Goal: Check status: Check status

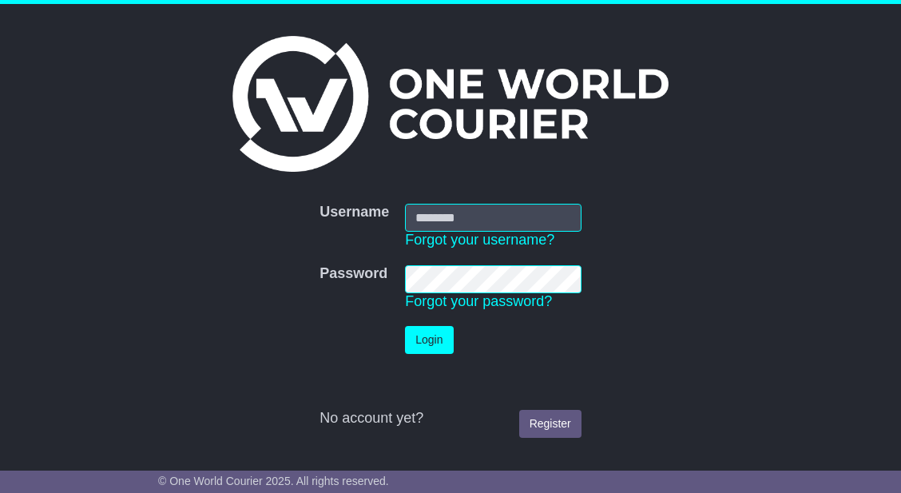
type input "**********"
click at [433, 346] on button "Login" at bounding box center [429, 340] width 48 height 28
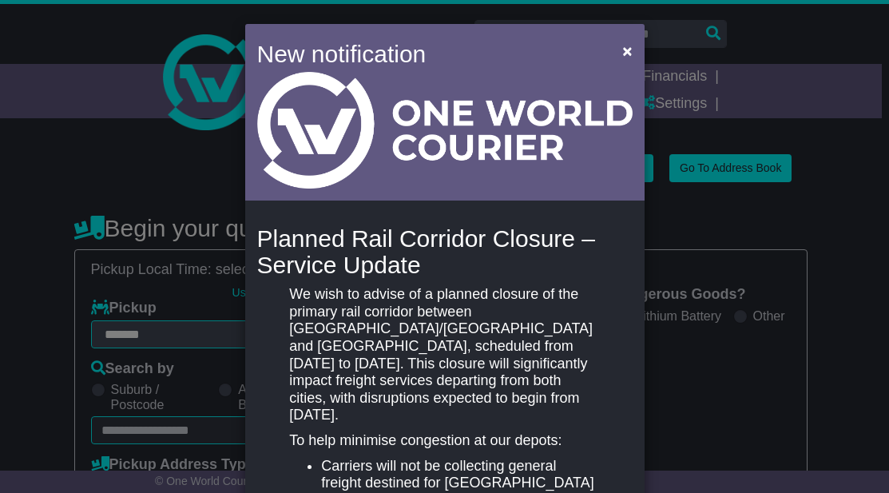
select select "**"
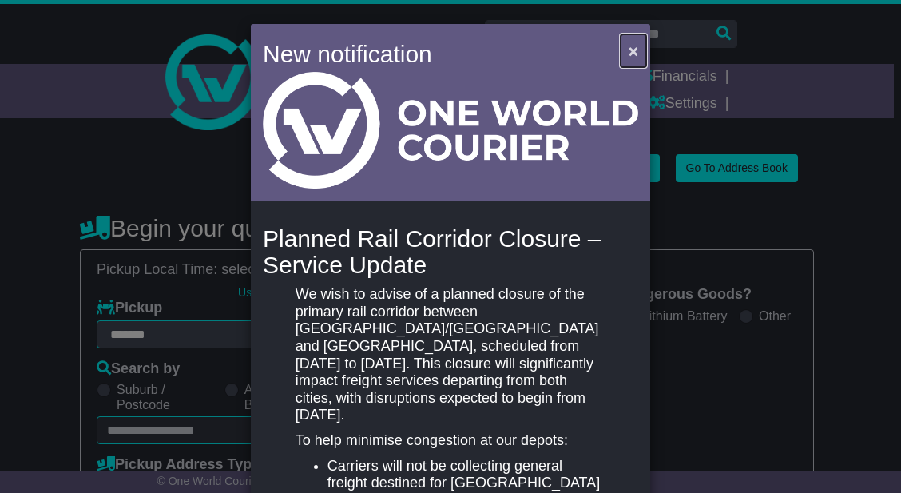
click at [630, 47] on span "×" at bounding box center [633, 51] width 10 height 18
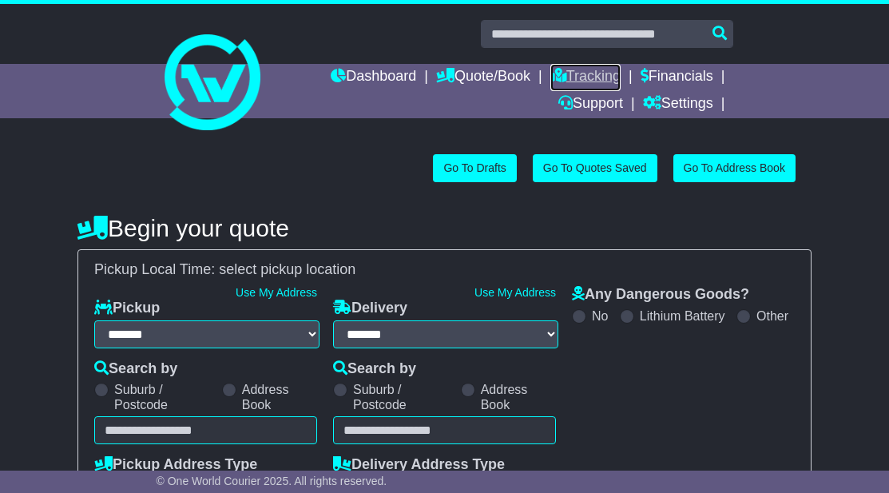
click at [583, 81] on link "Tracking" at bounding box center [585, 77] width 70 height 27
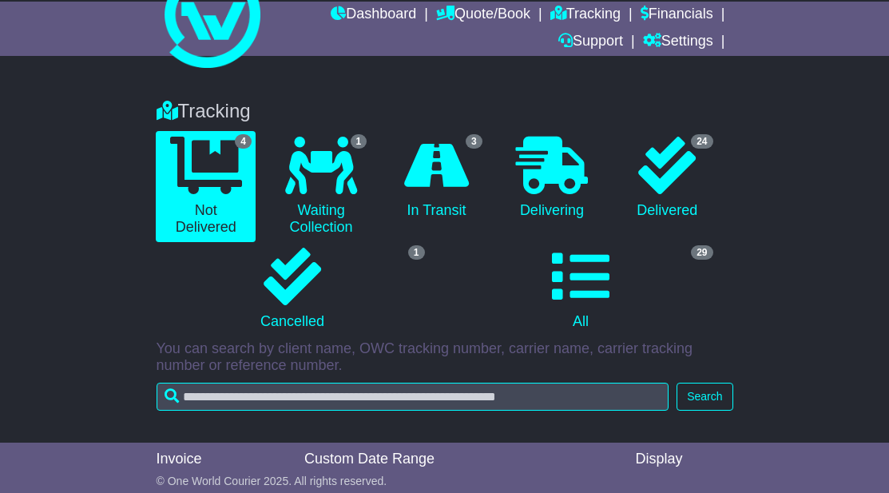
scroll to position [63, 0]
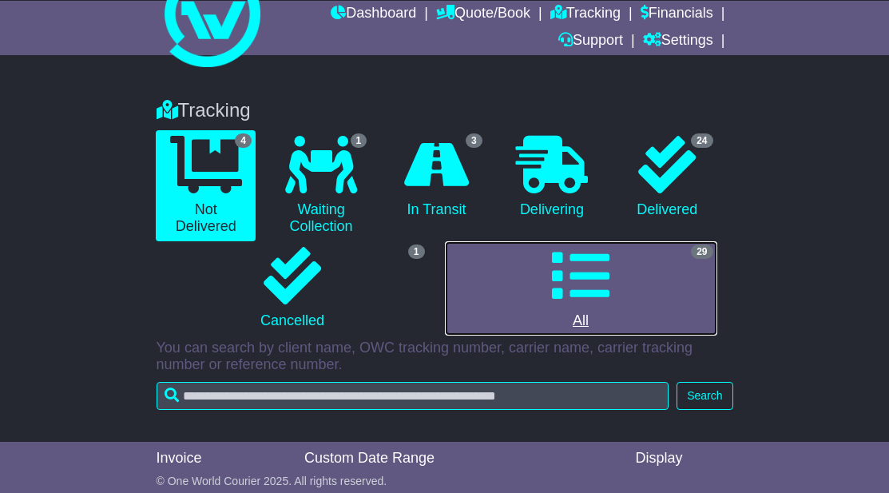
click at [593, 267] on icon at bounding box center [580, 275] width 57 height 57
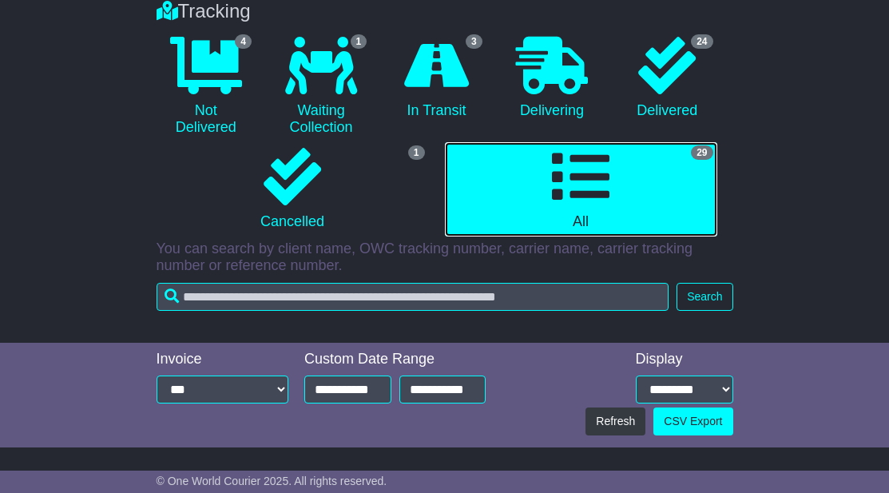
scroll to position [164, 0]
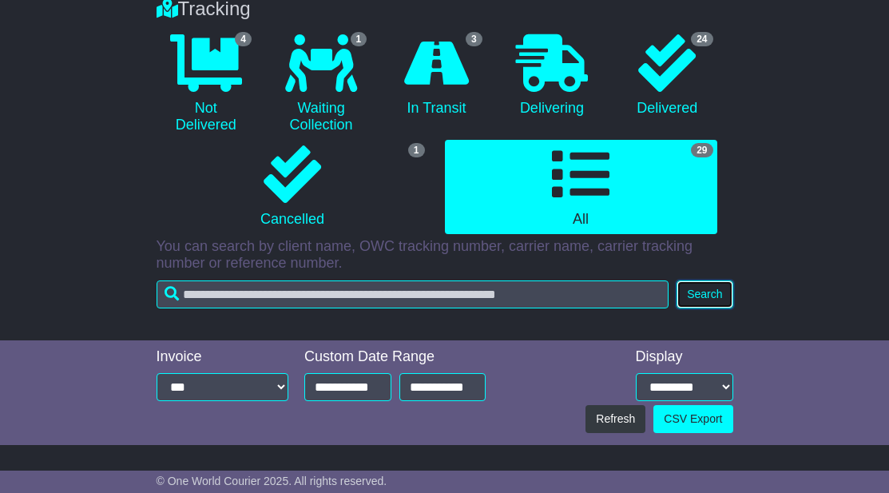
click at [710, 296] on button "Search" at bounding box center [704, 294] width 56 height 28
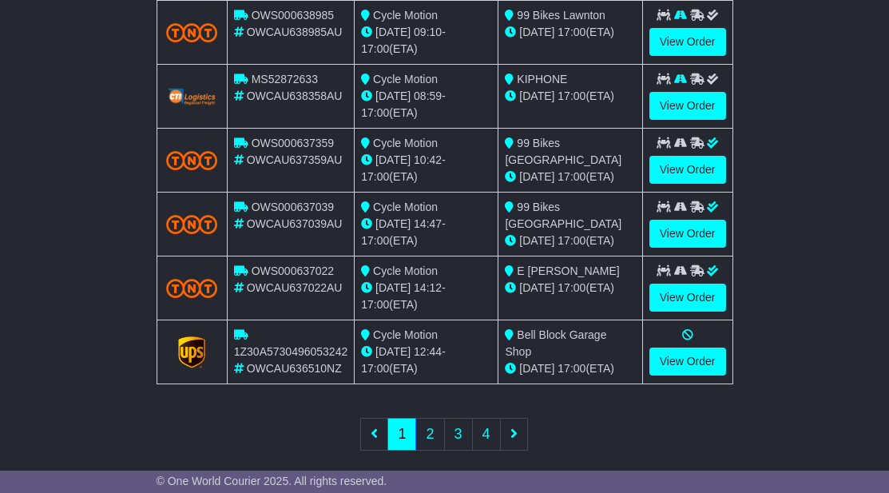
scroll to position [870, 0]
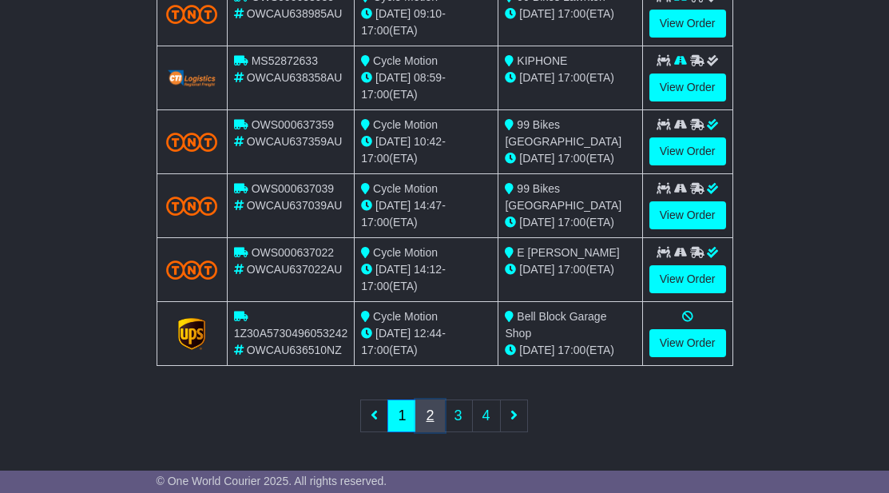
click at [427, 415] on link "2" at bounding box center [429, 415] width 29 height 33
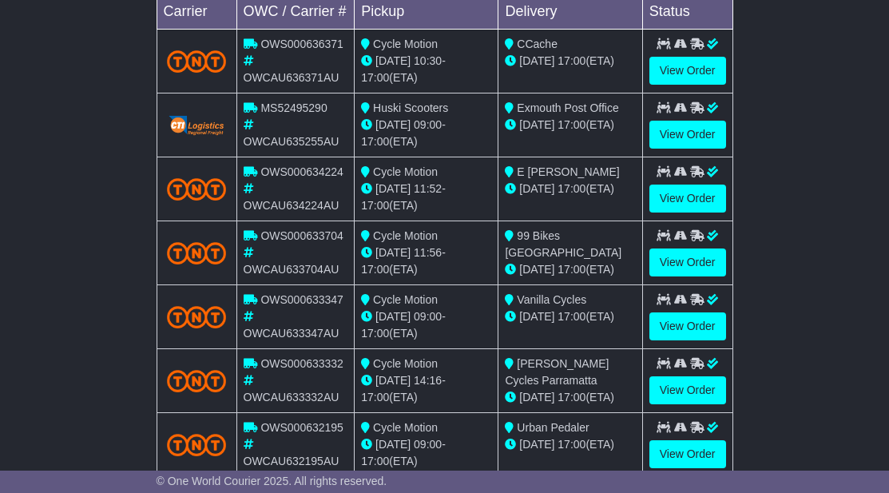
scroll to position [695, 0]
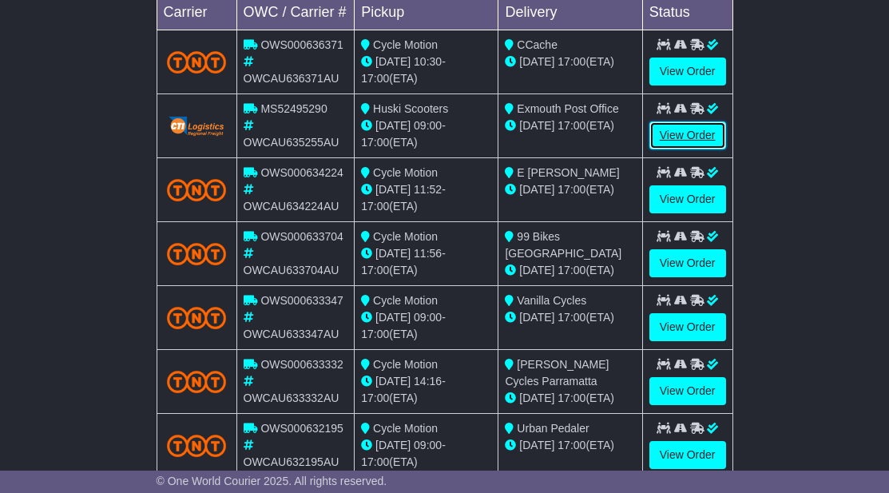
click at [674, 135] on link "View Order" at bounding box center [687, 135] width 77 height 28
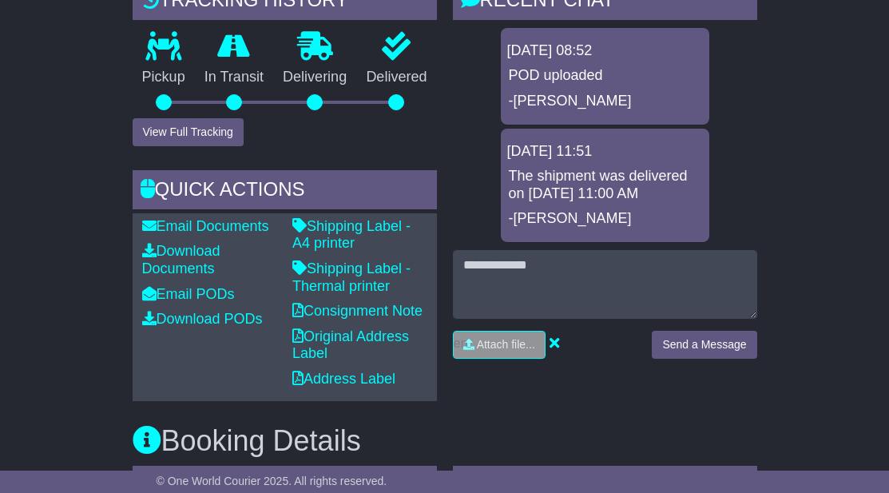
scroll to position [433, 0]
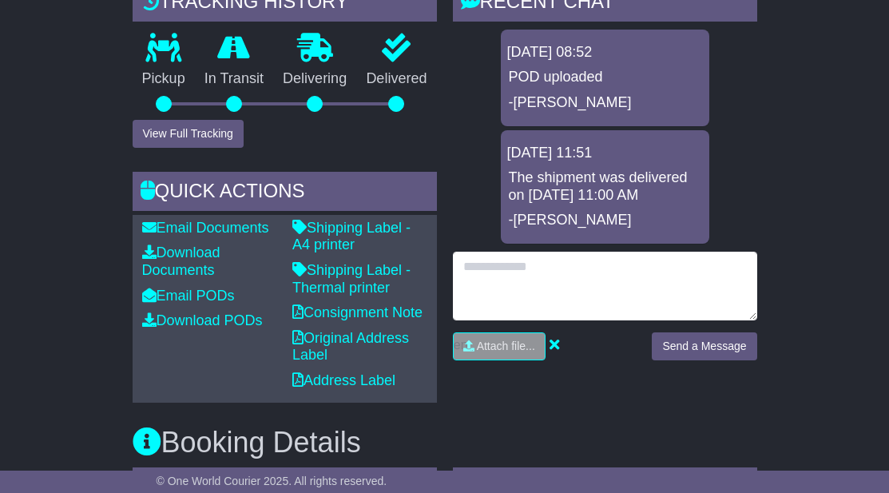
click at [469, 262] on textarea at bounding box center [605, 285] width 304 height 69
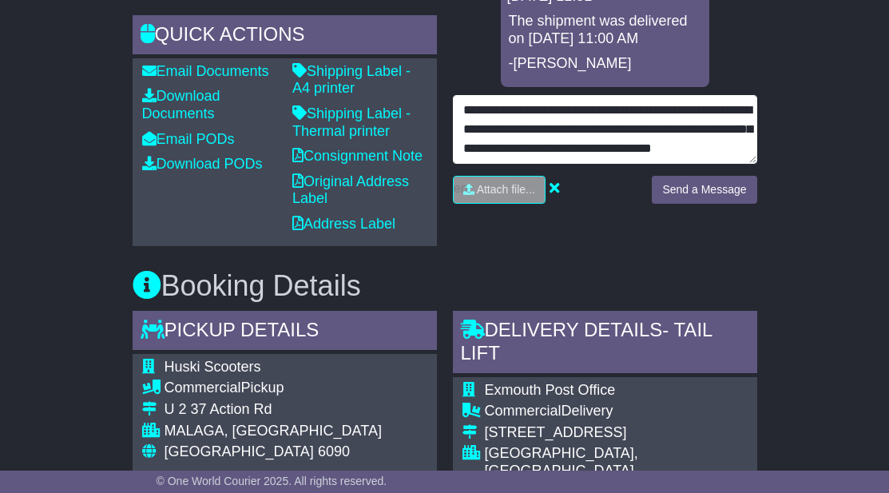
scroll to position [31, 0]
type textarea "**********"
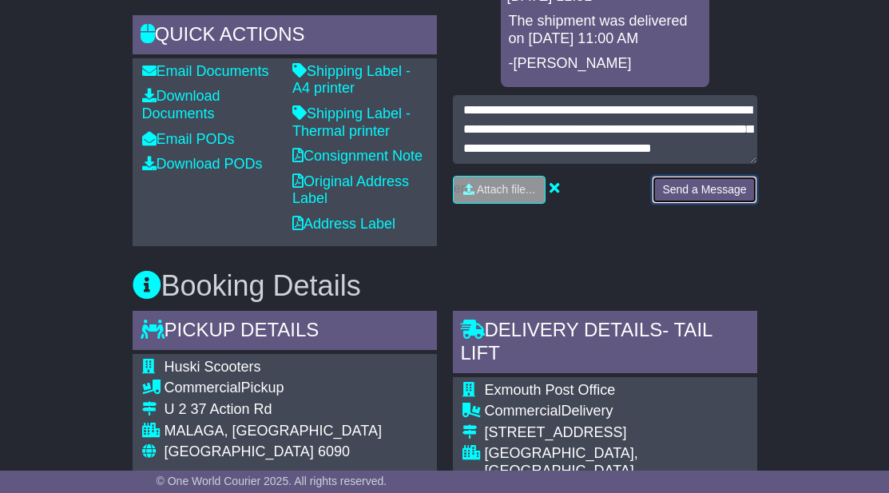
click at [687, 183] on button "Send a Message" at bounding box center [703, 190] width 105 height 28
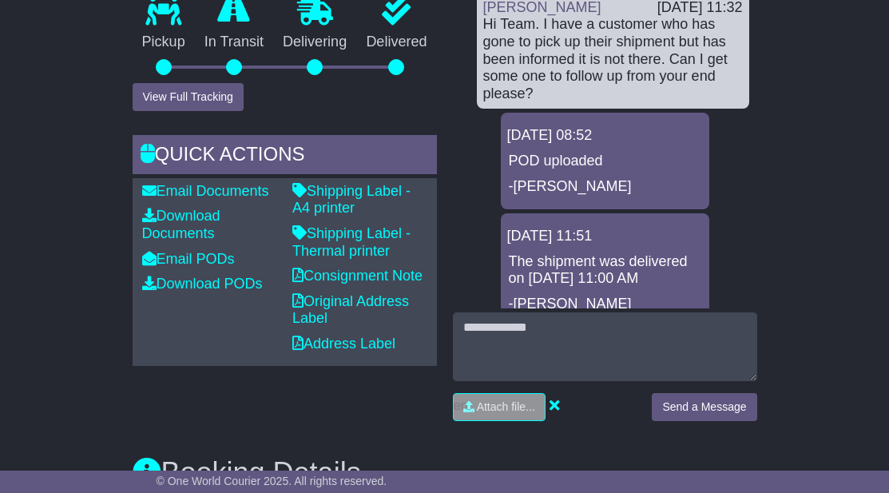
scroll to position [469, 0]
click at [607, 184] on p "-[PERSON_NAME]" at bounding box center [605, 188] width 192 height 18
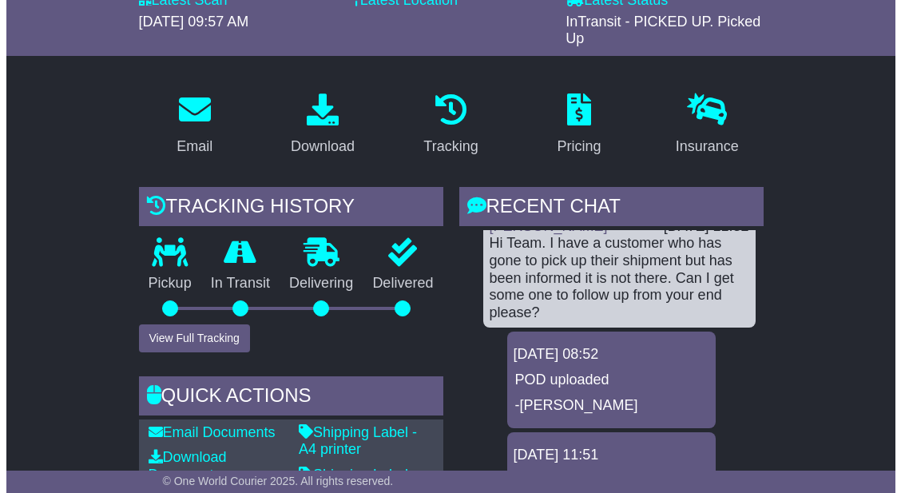
scroll to position [228, 0]
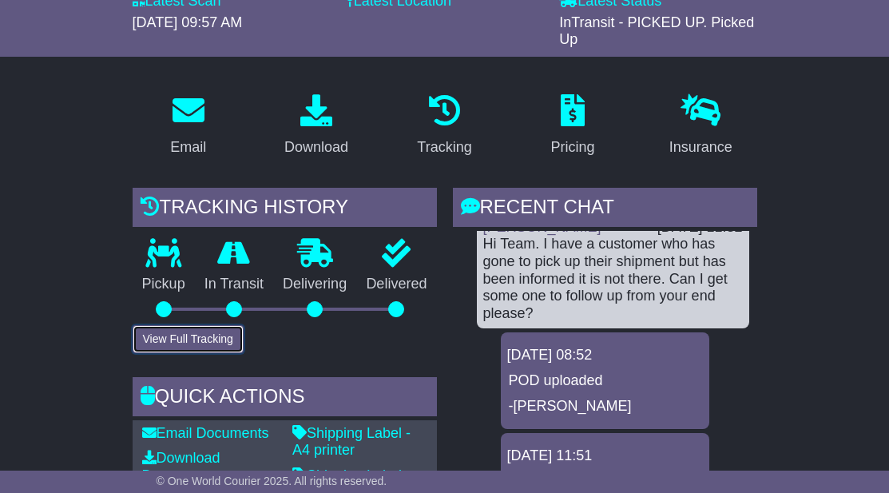
click at [165, 341] on button "View Full Tracking" at bounding box center [188, 339] width 111 height 28
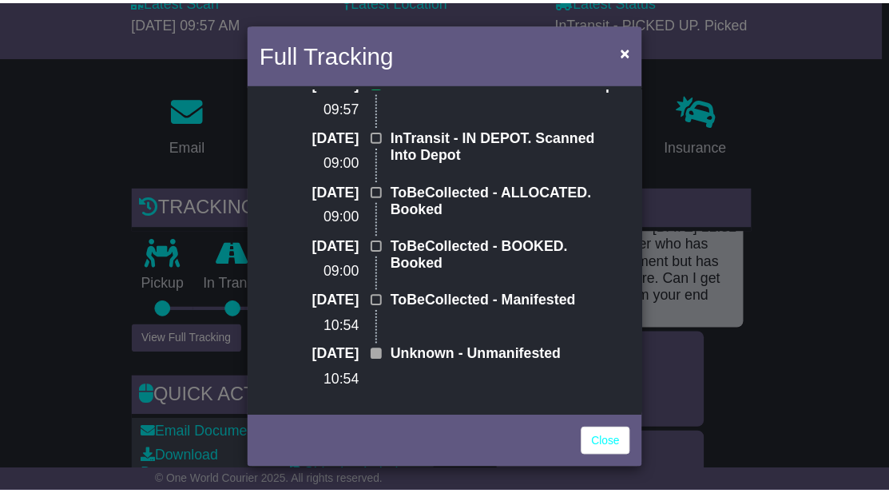
scroll to position [0, 0]
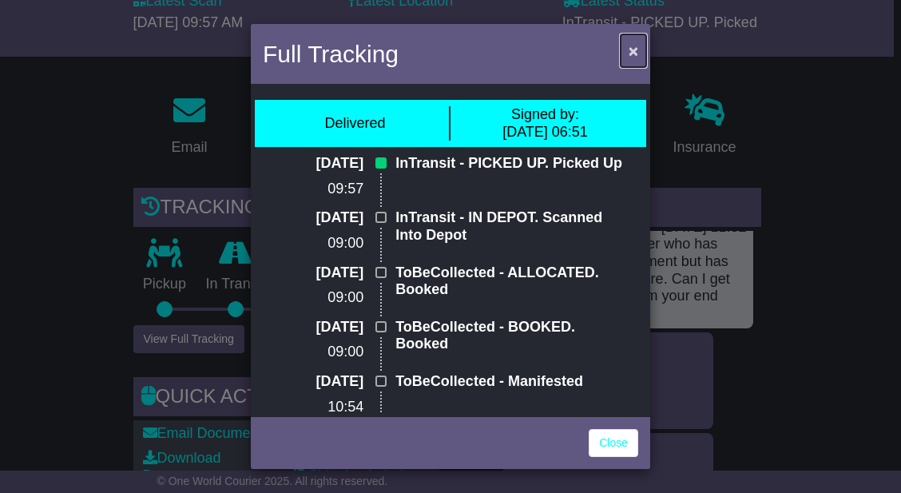
click at [630, 50] on span "×" at bounding box center [633, 51] width 10 height 18
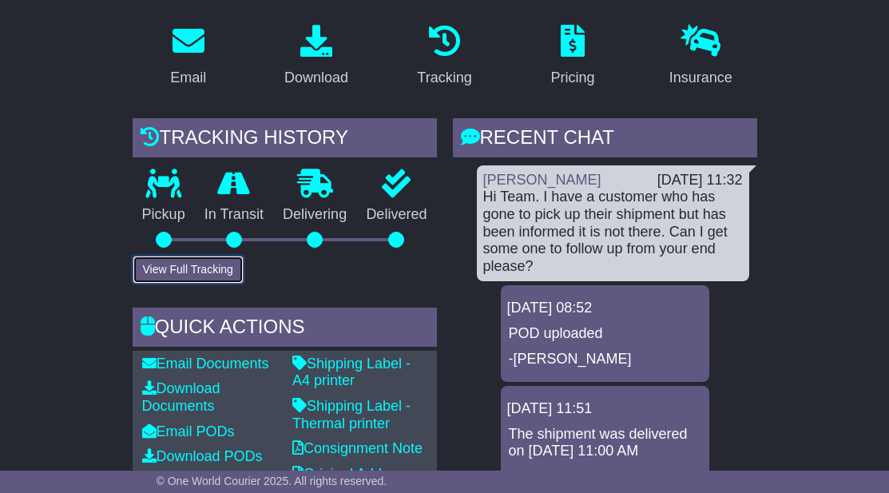
click at [194, 270] on button "View Full Tracking" at bounding box center [188, 269] width 111 height 28
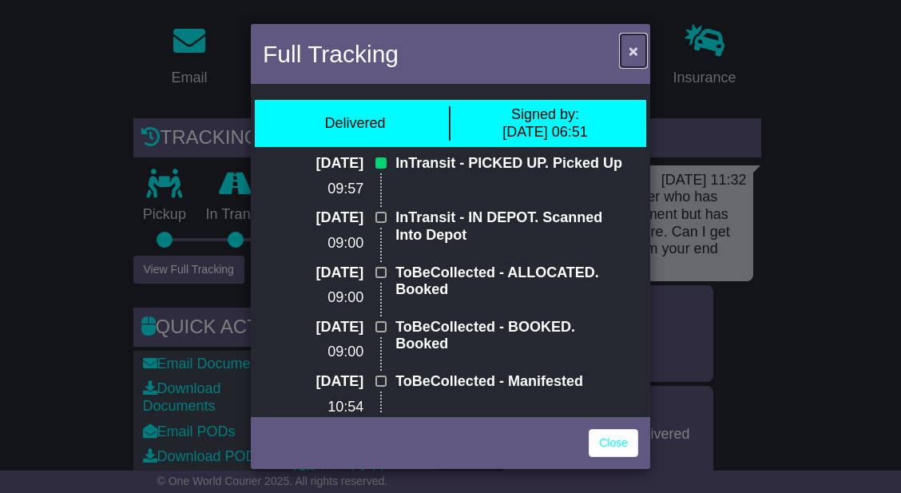
click at [634, 50] on span "×" at bounding box center [633, 51] width 10 height 18
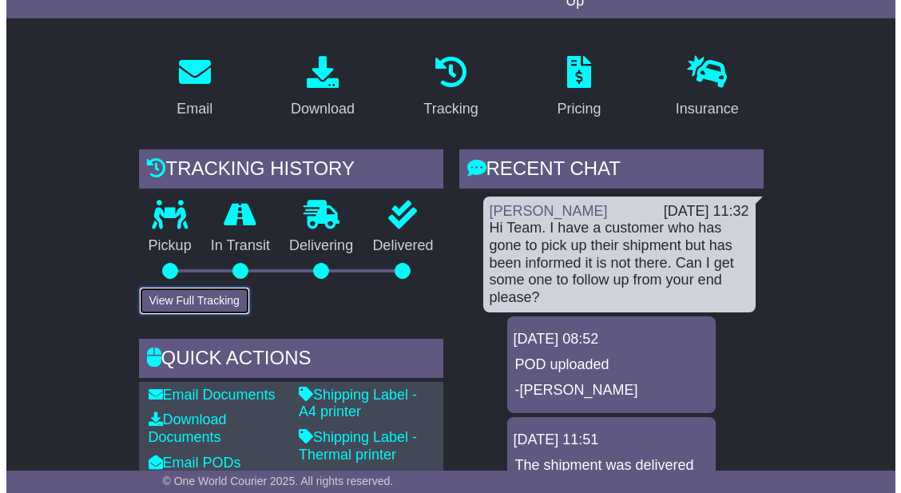
scroll to position [267, 0]
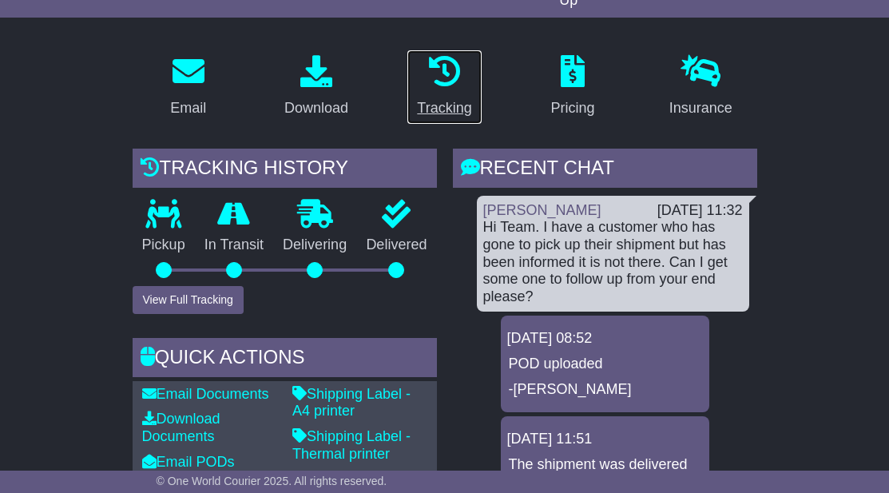
click at [422, 61] on p at bounding box center [444, 72] width 54 height 34
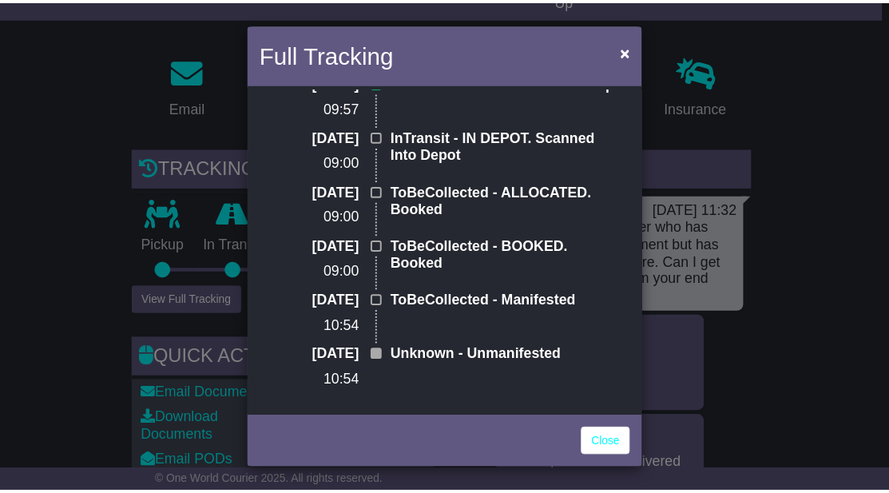
scroll to position [0, 0]
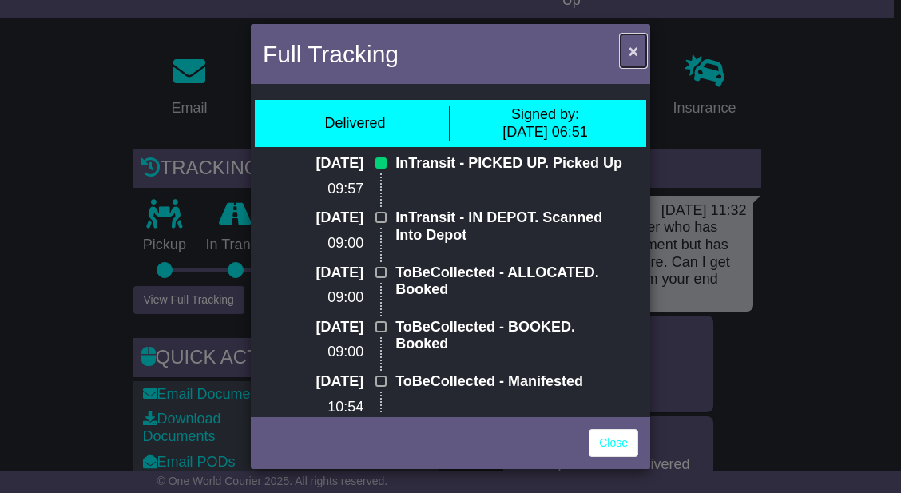
click at [629, 50] on span "×" at bounding box center [633, 51] width 10 height 18
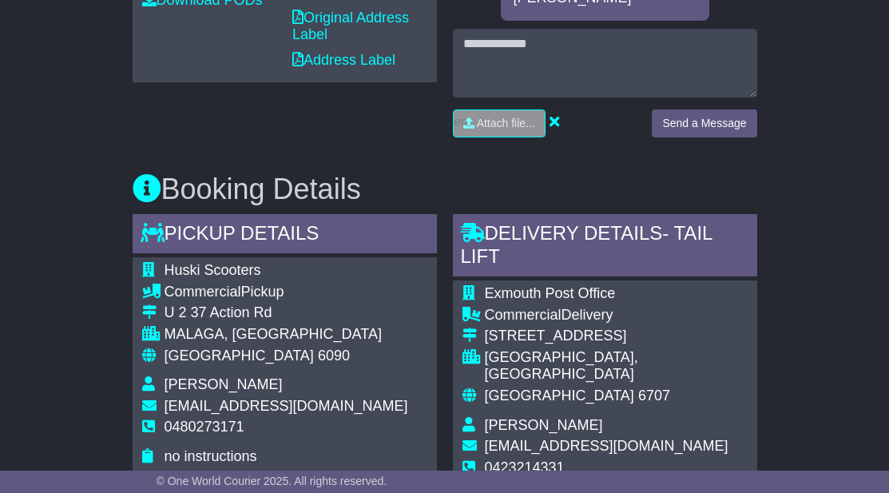
scroll to position [754, 0]
drag, startPoint x: 608, startPoint y: 405, endPoint x: 722, endPoint y: 457, distance: 125.4
click at [722, 458] on td "0423214331" at bounding box center [616, 473] width 263 height 30
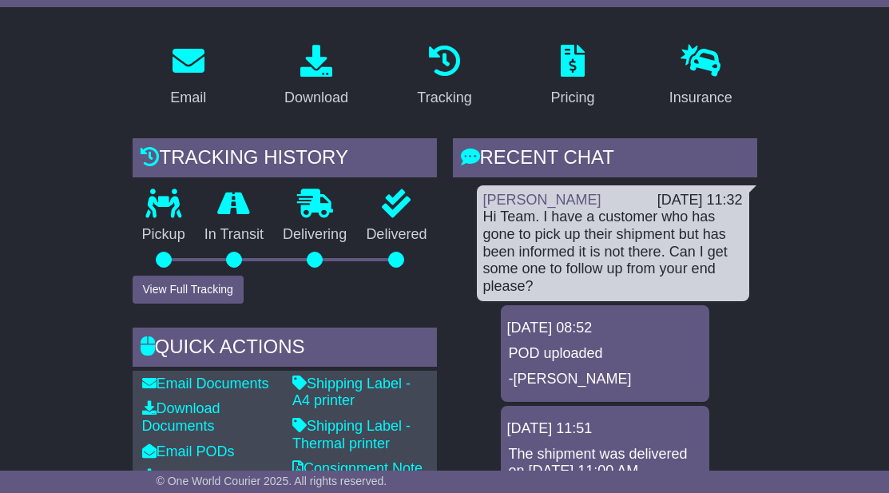
scroll to position [275, 0]
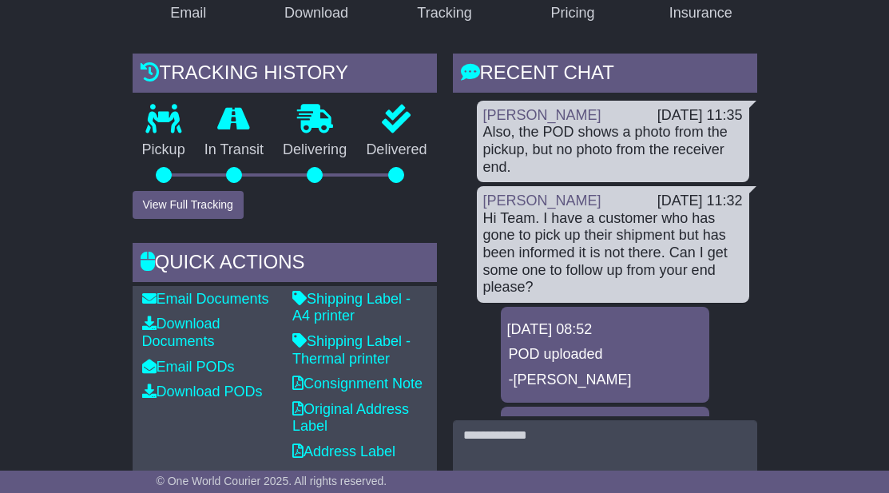
scroll to position [361, 0]
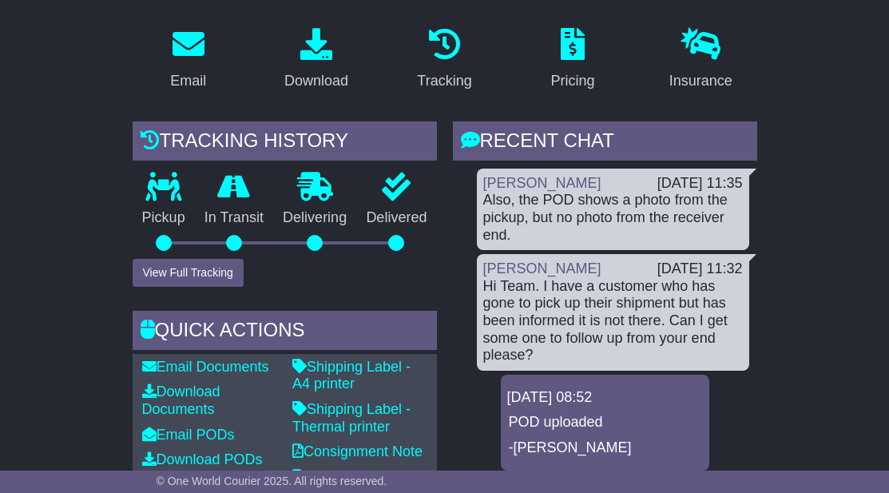
scroll to position [295, 0]
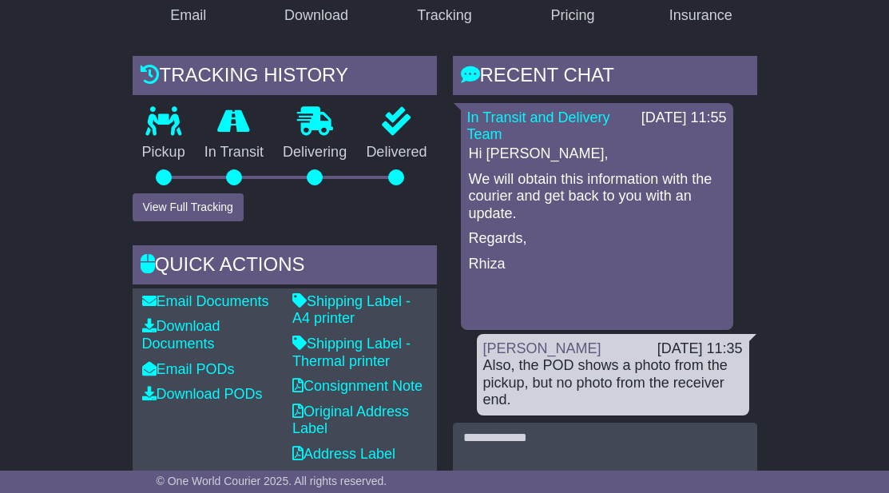
scroll to position [360, 0]
